Goal: Consume media (video, audio): Consume media (video, audio)

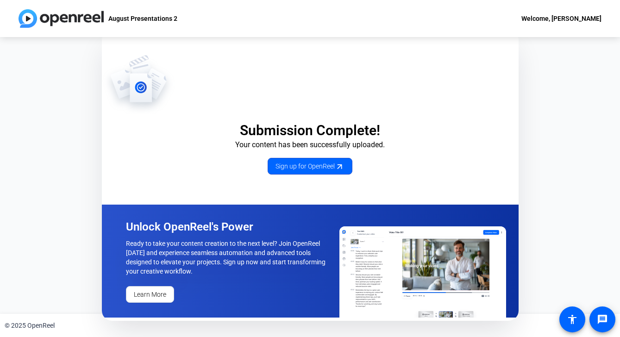
drag, startPoint x: 84, startPoint y: 16, endPoint x: 108, endPoint y: 19, distance: 24.2
click at [84, 16] on img at bounding box center [61, 18] width 85 height 19
click at [128, 18] on p "August Presentations 2" at bounding box center [142, 18] width 69 height 11
click at [563, 242] on div "Submission Complete! Your content has been successfully uploaded. Sign up for O…" at bounding box center [310, 175] width 620 height 277
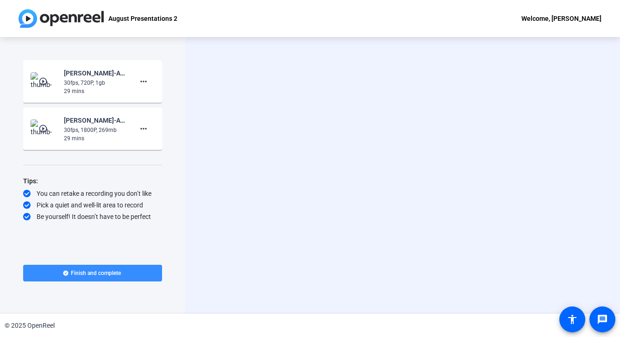
click at [47, 131] on mat-icon "play_circle_outline" at bounding box center [43, 128] width 11 height 9
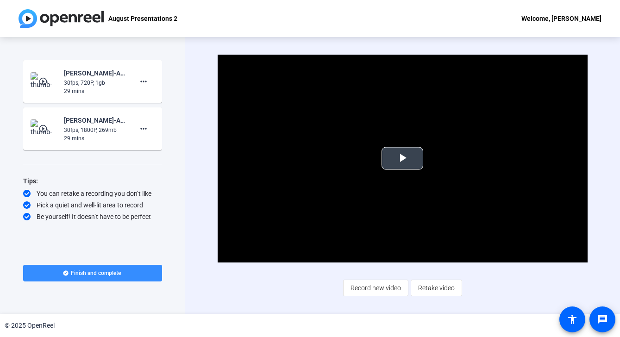
click at [402, 158] on span "Video Player" at bounding box center [402, 158] width 0 height 0
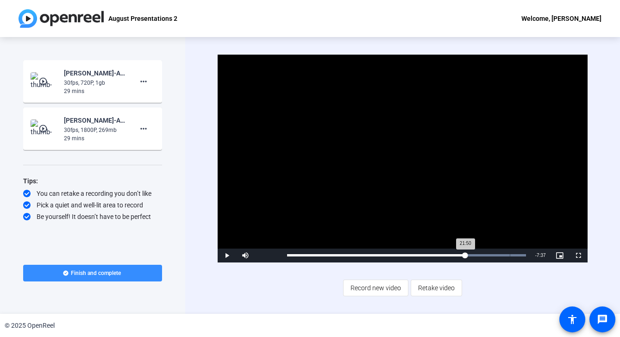
drag, startPoint x: 289, startPoint y: 254, endPoint x: 464, endPoint y: 256, distance: 175.0
click at [464, 256] on div "21:50" at bounding box center [376, 255] width 178 height 2
click at [461, 256] on div "21:26" at bounding box center [374, 255] width 175 height 2
click at [225, 256] on span "Video Player" at bounding box center [227, 256] width 19 height 0
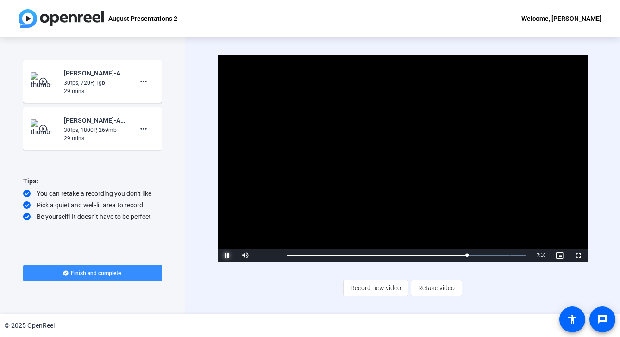
click at [228, 256] on span "Video Player" at bounding box center [227, 256] width 19 height 0
click at [467, 256] on div "22:18" at bounding box center [377, 255] width 181 height 2
click at [230, 256] on span "Video Player" at bounding box center [227, 256] width 19 height 0
click at [467, 256] on div "22:14" at bounding box center [377, 255] width 180 height 2
click at [465, 255] on div "21:57" at bounding box center [376, 255] width 178 height 2
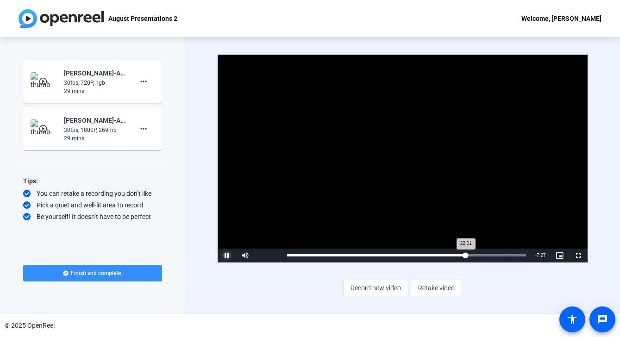
click at [465, 255] on div "22:01" at bounding box center [376, 255] width 178 height 2
click at [227, 256] on span "Video Player" at bounding box center [227, 256] width 19 height 0
click at [470, 255] on div "22:34" at bounding box center [378, 255] width 183 height 2
click at [471, 255] on div "22:45" at bounding box center [379, 255] width 184 height 2
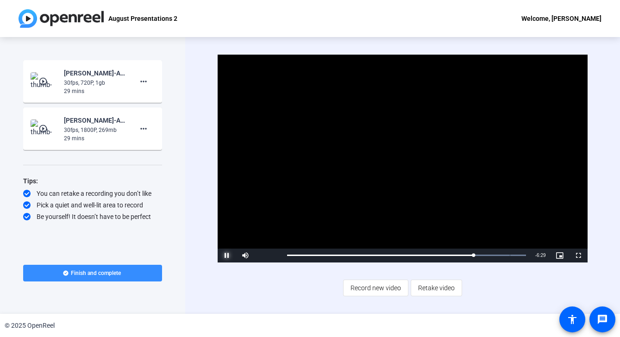
click at [223, 256] on span "Video Player" at bounding box center [227, 256] width 19 height 0
click at [228, 256] on span "Video Player" at bounding box center [227, 256] width 19 height 0
click at [474, 255] on div "23:16" at bounding box center [381, 255] width 188 height 2
click at [230, 256] on span "Video Player" at bounding box center [227, 256] width 19 height 0
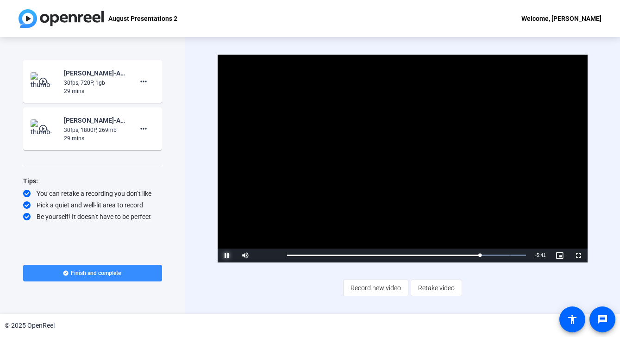
click at [230, 256] on span "Video Player" at bounding box center [227, 256] width 19 height 0
drag, startPoint x: 481, startPoint y: 256, endPoint x: 488, endPoint y: 256, distance: 6.5
click at [485, 256] on div "24:25" at bounding box center [386, 255] width 198 height 2
drag, startPoint x: 488, startPoint y: 255, endPoint x: 494, endPoint y: 255, distance: 5.6
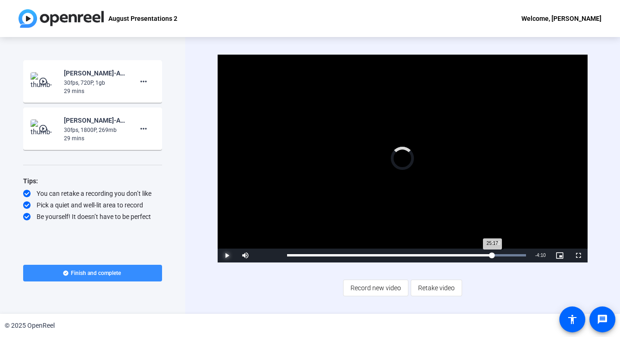
click at [492, 255] on div "25:17" at bounding box center [389, 255] width 205 height 2
click at [496, 255] on div "25:50" at bounding box center [391, 255] width 209 height 2
drag, startPoint x: 497, startPoint y: 255, endPoint x: 504, endPoint y: 255, distance: 6.5
click at [504, 255] on div "Loaded : 100.00% 26:28 25:57" at bounding box center [406, 255] width 238 height 2
drag, startPoint x: 504, startPoint y: 255, endPoint x: 509, endPoint y: 255, distance: 5.1
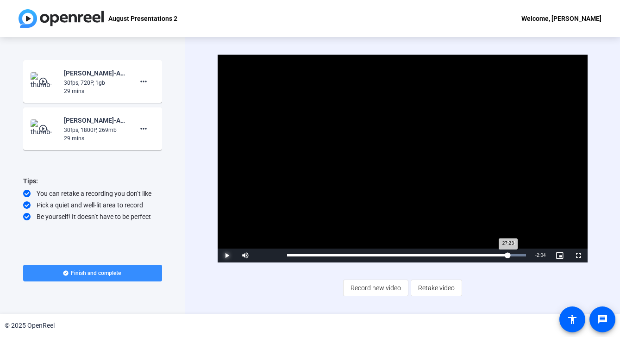
click at [507, 255] on div "27:23" at bounding box center [397, 255] width 220 height 2
click at [509, 255] on div "27:47" at bounding box center [398, 255] width 222 height 2
click at [514, 255] on div "28:04" at bounding box center [400, 255] width 227 height 2
click at [517, 255] on div "28:28" at bounding box center [402, 255] width 230 height 2
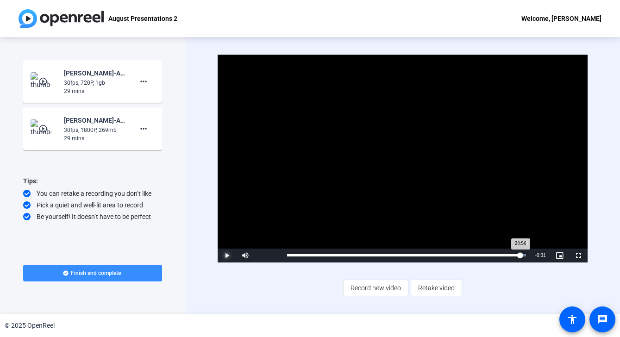
click at [520, 255] on div "28:56" at bounding box center [403, 255] width 233 height 2
click at [224, 256] on span "Video Player" at bounding box center [227, 256] width 19 height 0
